Goal: Task Accomplishment & Management: Use online tool/utility

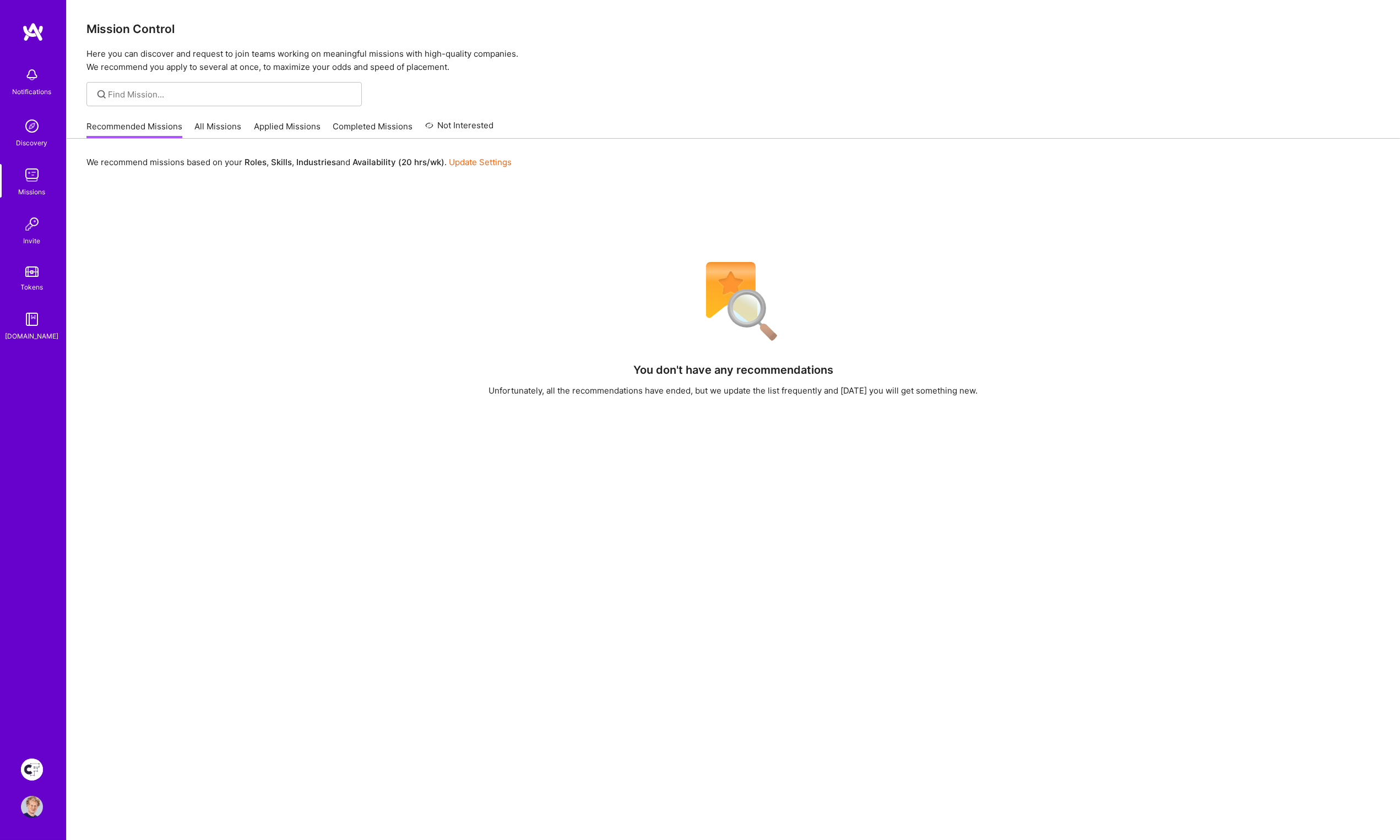
click at [37, 773] on img at bounding box center [31, 769] width 22 height 22
